Goal: Information Seeking & Learning: Learn about a topic

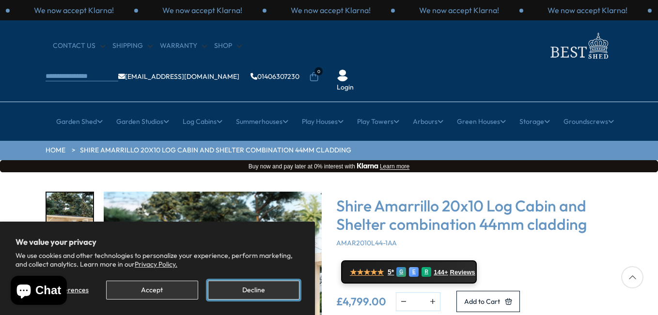
click at [226, 291] on button "Decline" at bounding box center [254, 290] width 92 height 19
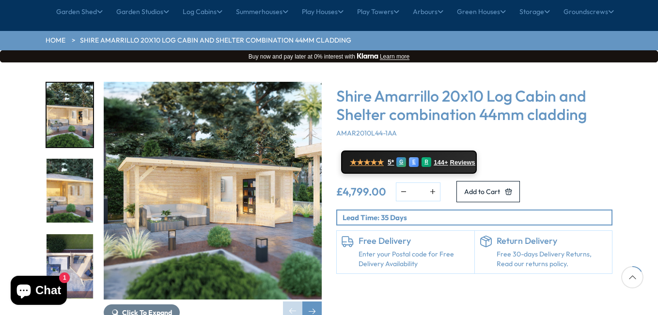
scroll to position [161, 0]
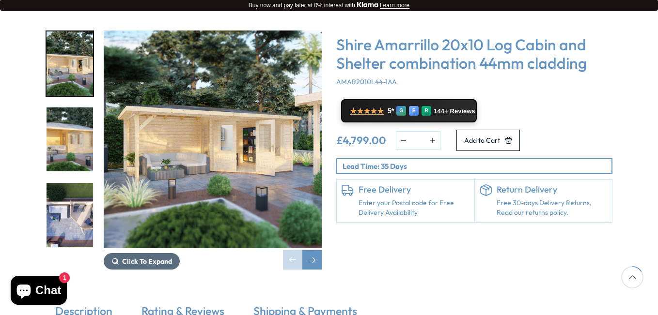
click at [140, 257] on span "Click To Expand" at bounding box center [147, 261] width 50 height 9
click at [146, 257] on span "Click To Expand" at bounding box center [147, 261] width 50 height 9
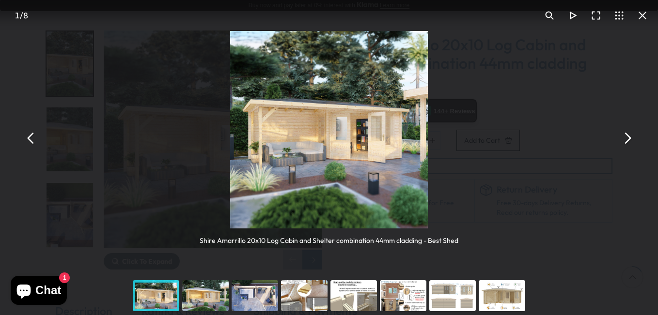
click at [624, 138] on button "You can close this modal content with the ESC key" at bounding box center [626, 138] width 23 height 23
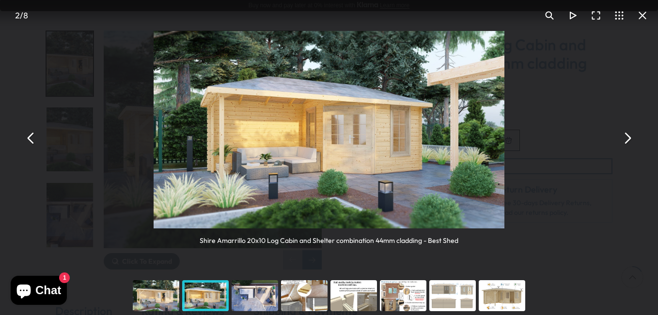
click at [624, 138] on button "You can close this modal content with the ESC key" at bounding box center [626, 138] width 23 height 23
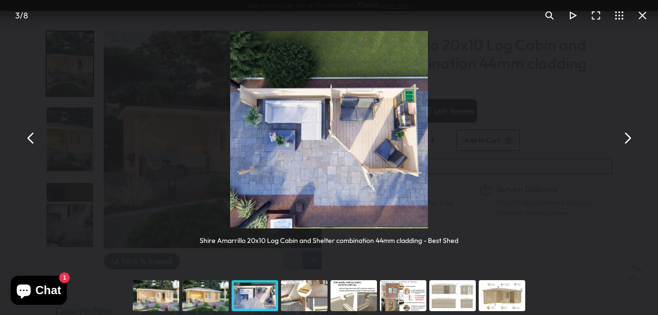
click at [624, 138] on button "You can close this modal content with the ESC key" at bounding box center [626, 138] width 23 height 23
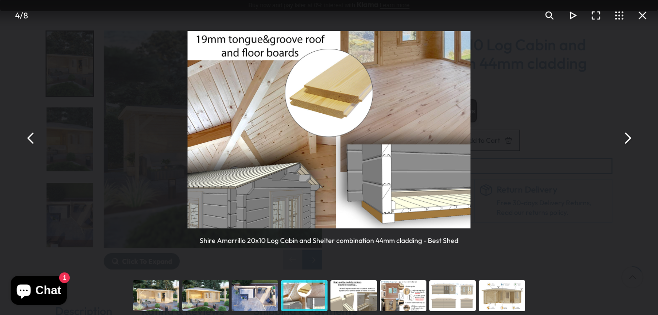
click at [624, 138] on button "You can close this modal content with the ESC key" at bounding box center [626, 138] width 23 height 23
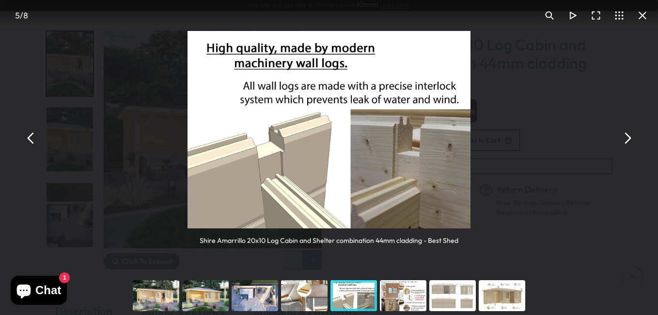
click at [624, 138] on button "You can close this modal content with the ESC key" at bounding box center [626, 138] width 23 height 23
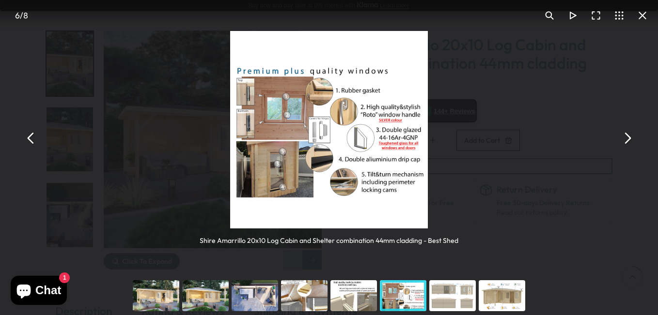
click at [625, 138] on button "You can close this modal content with the ESC key" at bounding box center [626, 138] width 23 height 23
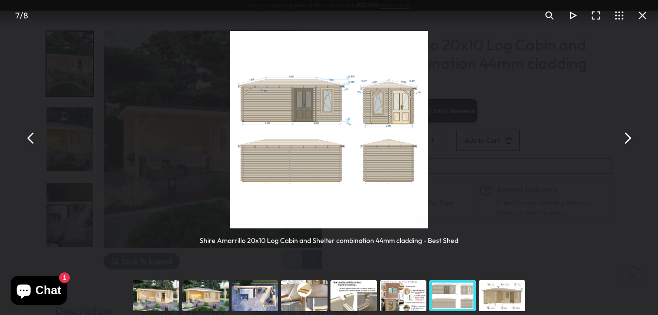
click at [625, 138] on button "You can close this modal content with the ESC key" at bounding box center [626, 138] width 23 height 23
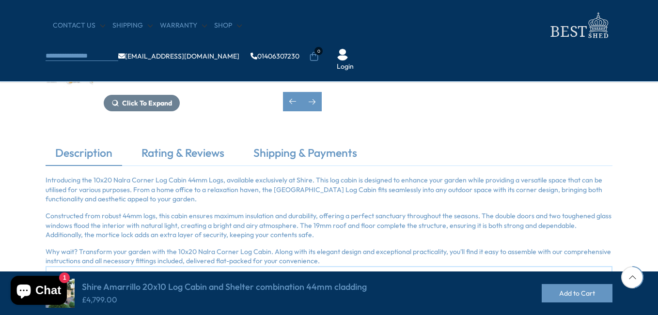
scroll to position [646, 0]
